Goal: Information Seeking & Learning: Learn about a topic

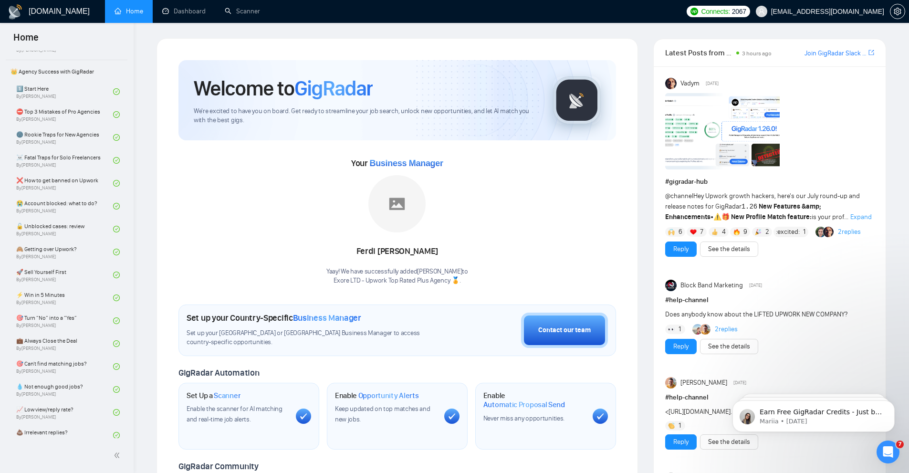
scroll to position [216, 0]
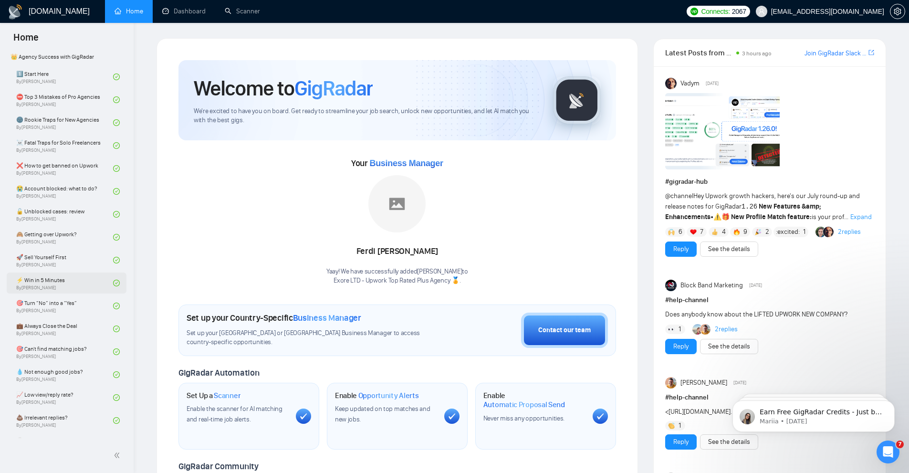
click at [59, 284] on link "⚡ Win in 5 Minutes By [PERSON_NAME]" at bounding box center [64, 283] width 97 height 21
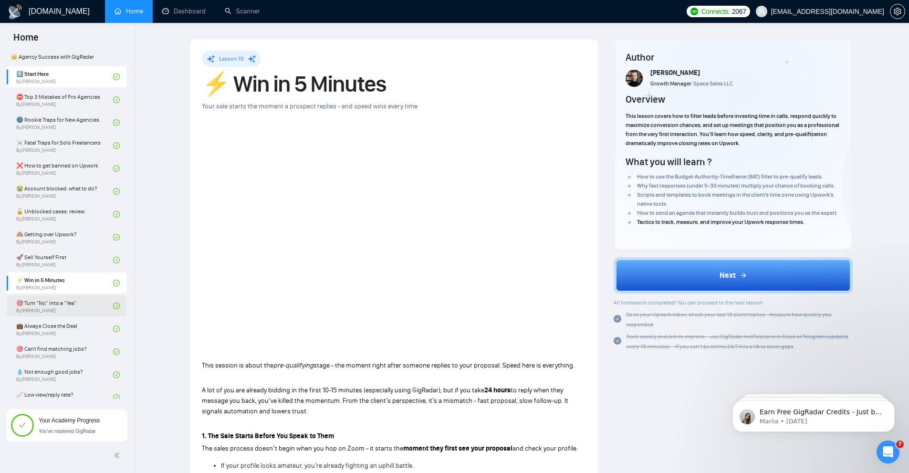
click at [54, 309] on link "🎯 Turn “No” into a “Yes” By [PERSON_NAME]" at bounding box center [64, 305] width 97 height 21
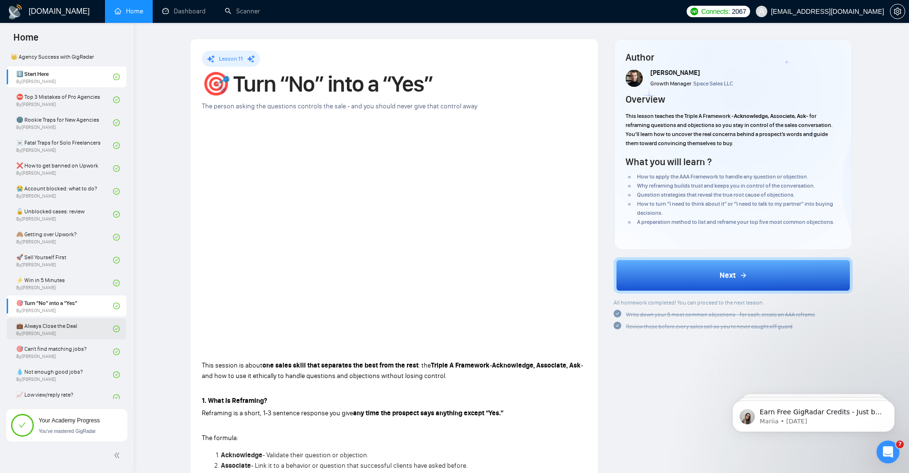
click at [69, 331] on link "💼 Always Close the Deal By [PERSON_NAME]" at bounding box center [64, 328] width 97 height 21
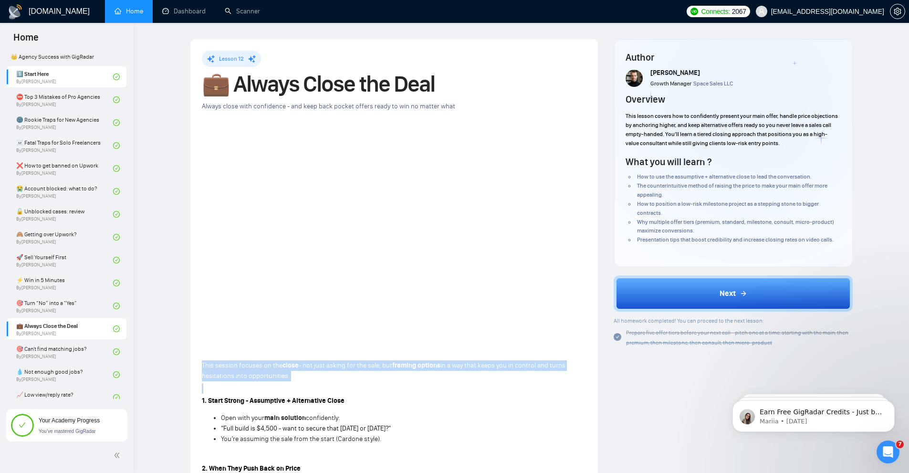
drag, startPoint x: 202, startPoint y: 362, endPoint x: 335, endPoint y: 390, distance: 135.7
